Goal: Information Seeking & Learning: Learn about a topic

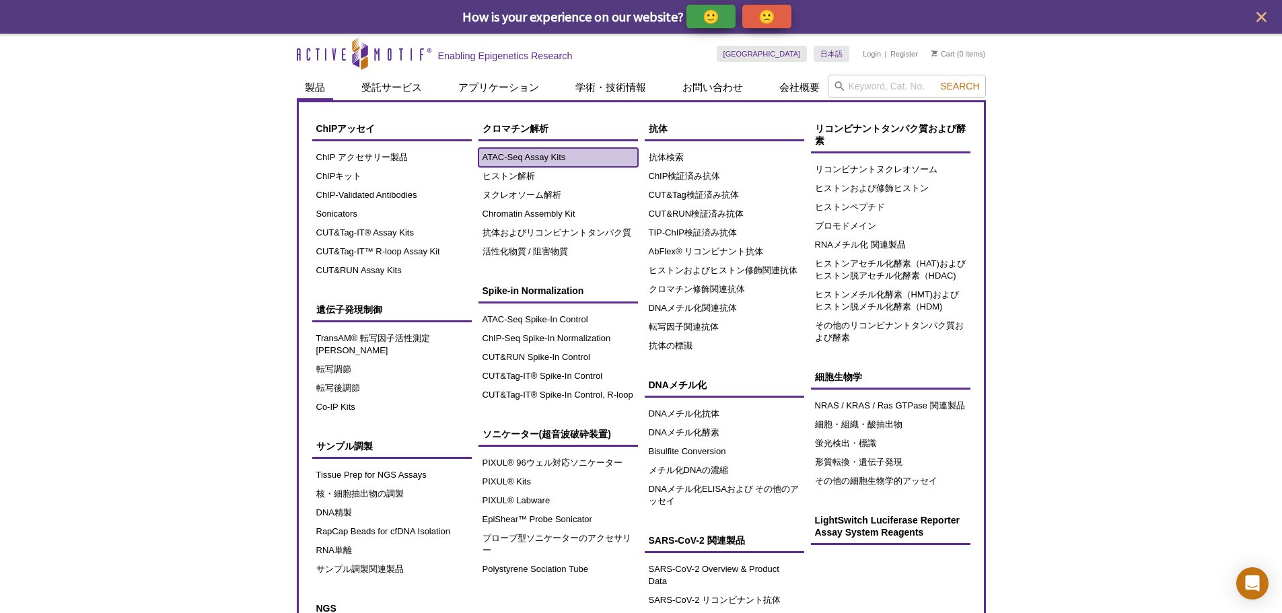
click at [501, 161] on link "ATAC-Seq Assay Kits" at bounding box center [557, 157] width 159 height 19
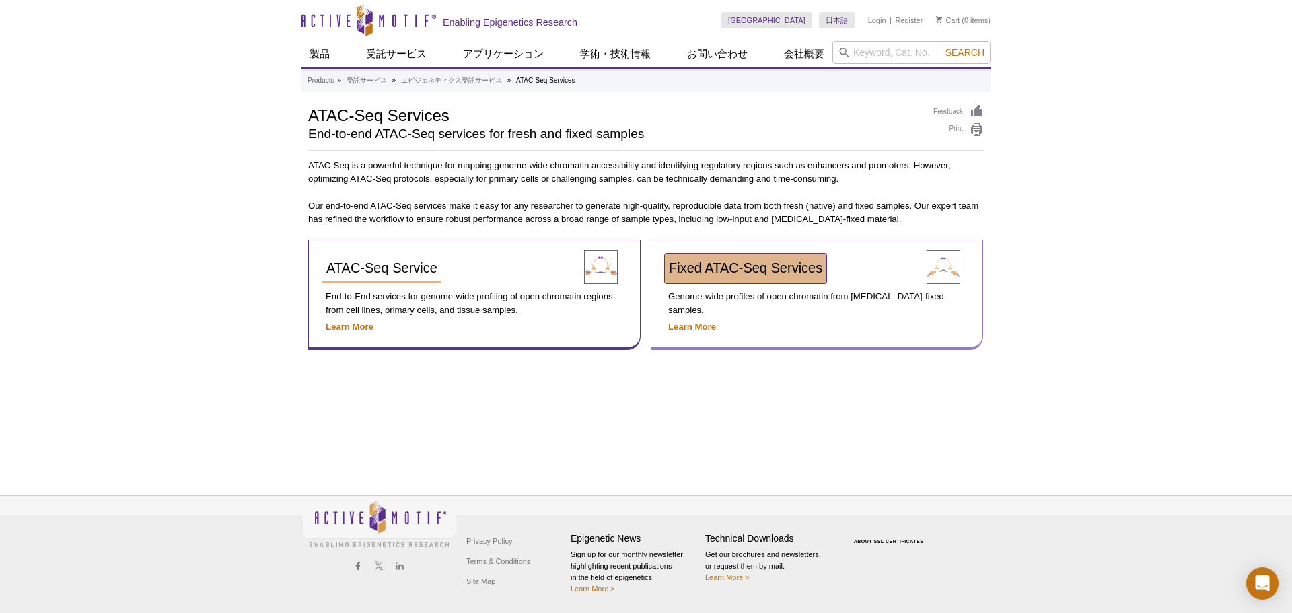
click at [733, 273] on span "Fixed ATAC-Seq Services" at bounding box center [745, 267] width 153 height 15
click at [741, 266] on span "Fixed ATAC-Seq Services" at bounding box center [745, 267] width 153 height 15
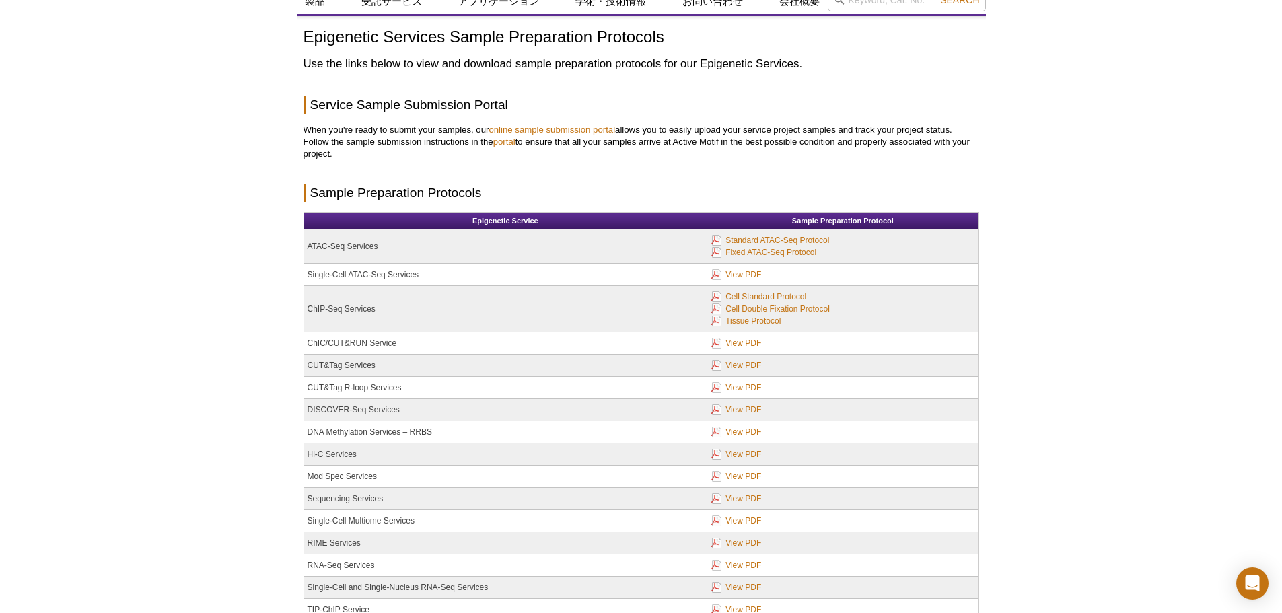
scroll to position [47, 0]
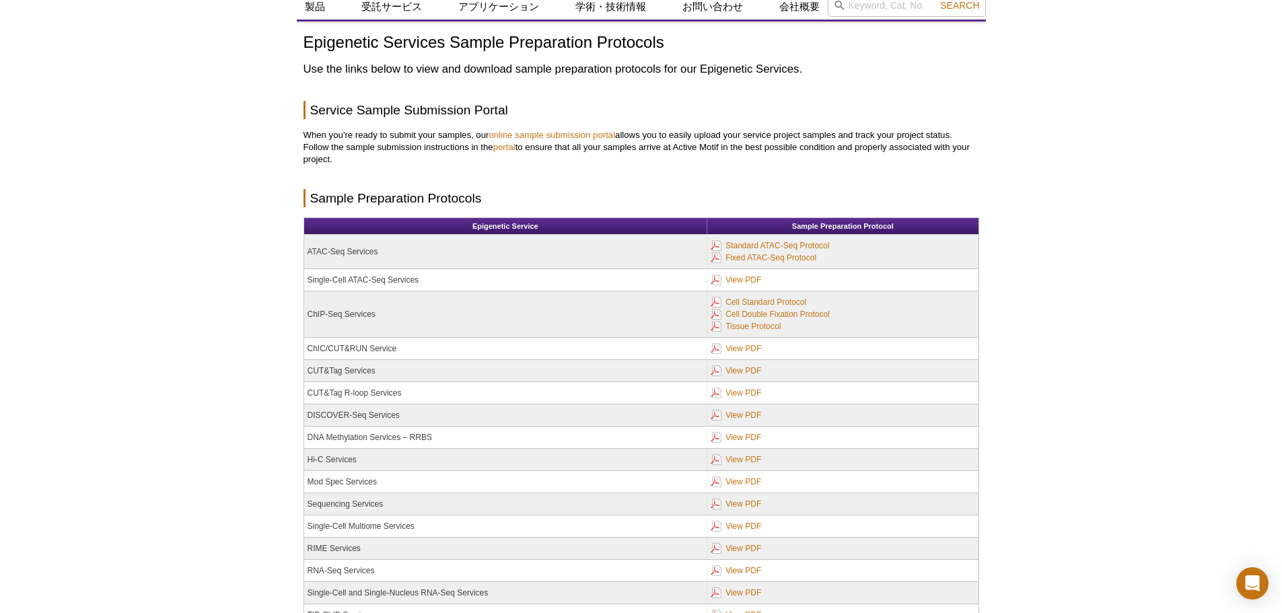
click at [1186, 83] on div "Active Motif Logo Enabling Epigenetics Research 0 Search Skip to content Active…" at bounding box center [641, 364] width 1282 height 822
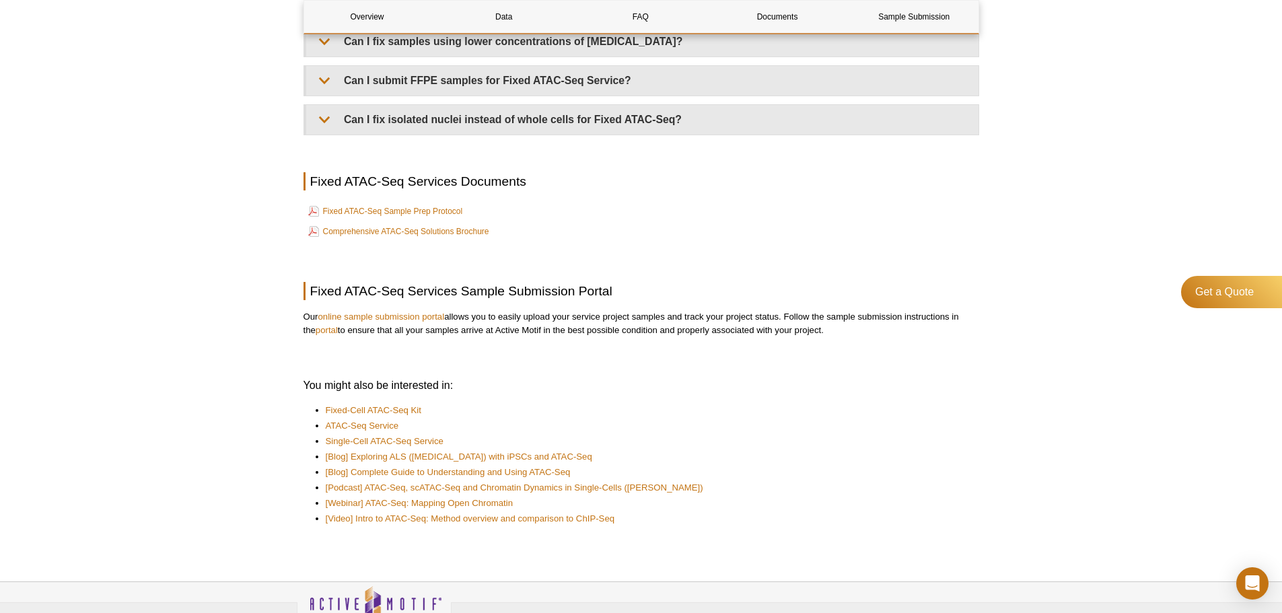
scroll to position [2710, 0]
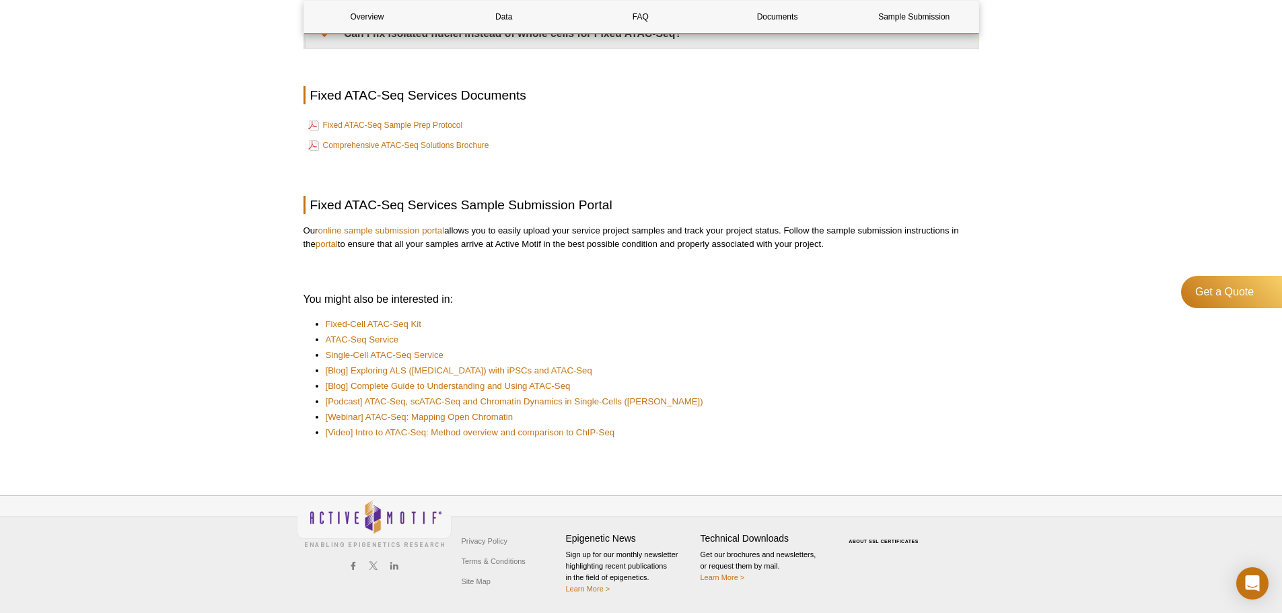
drag, startPoint x: 36, startPoint y: 99, endPoint x: 55, endPoint y: 86, distance: 22.8
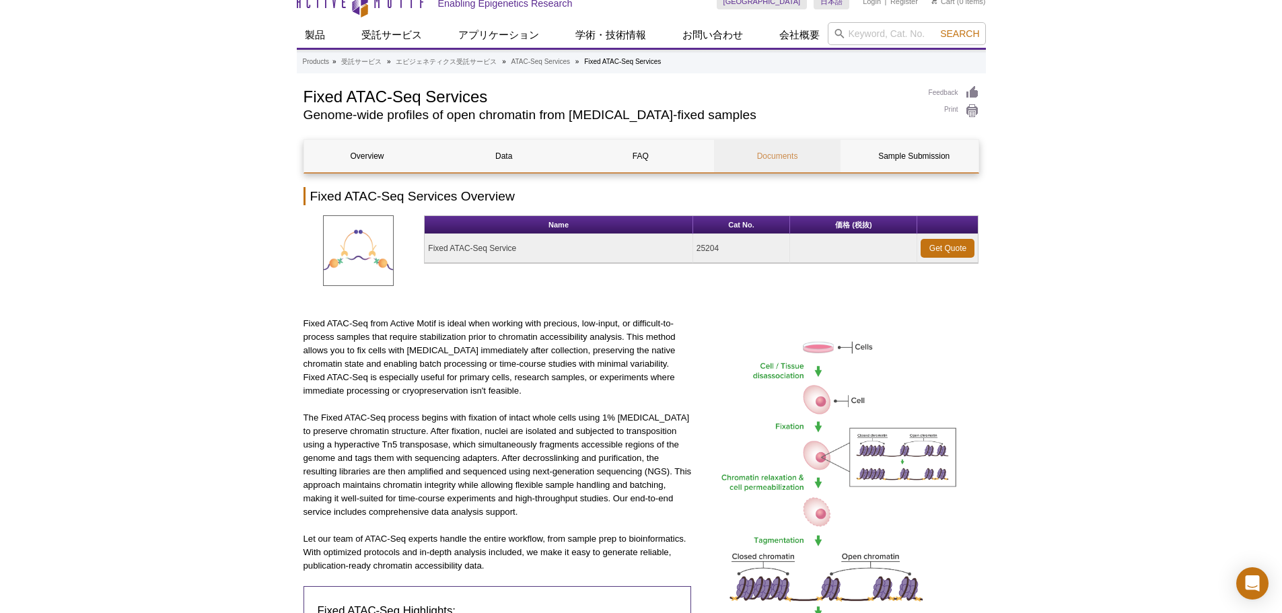
scroll to position [0, 0]
